Goal: Information Seeking & Learning: Learn about a topic

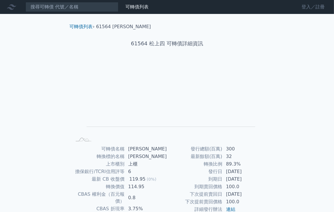
click at [310, 6] on link "登入／註冊" at bounding box center [313, 6] width 32 height 9
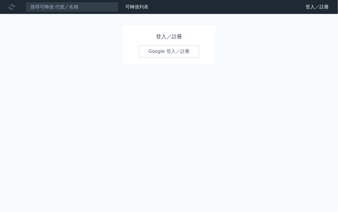
click at [164, 51] on link "Google 登入／註冊" at bounding box center [169, 51] width 60 height 12
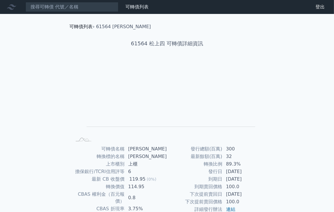
click at [80, 27] on link "可轉債列表" at bounding box center [81, 27] width 23 height 6
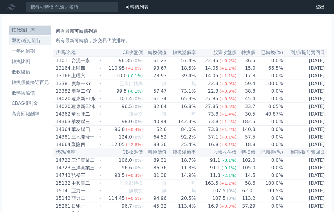
click at [33, 42] on li "即將/近期發行" at bounding box center [30, 40] width 42 height 7
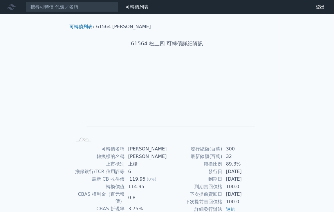
scroll to position [29, 0]
